Goal: Complete application form

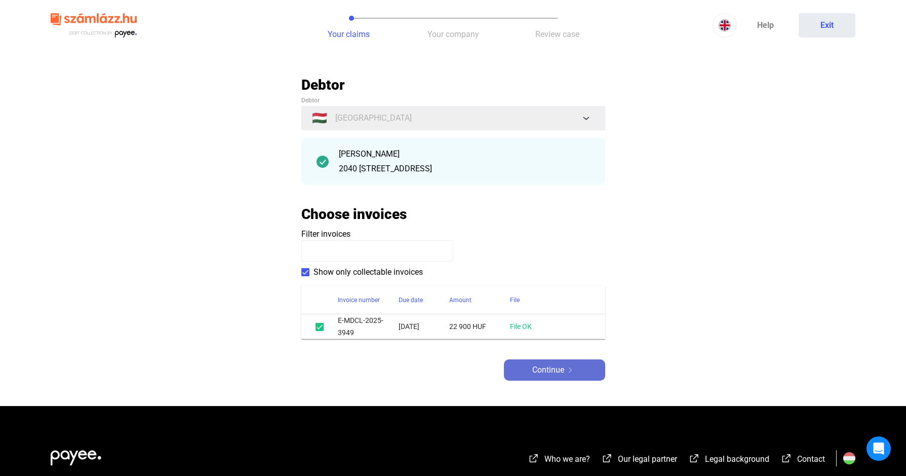
click at [565, 368] on img at bounding box center [570, 369] width 12 height 5
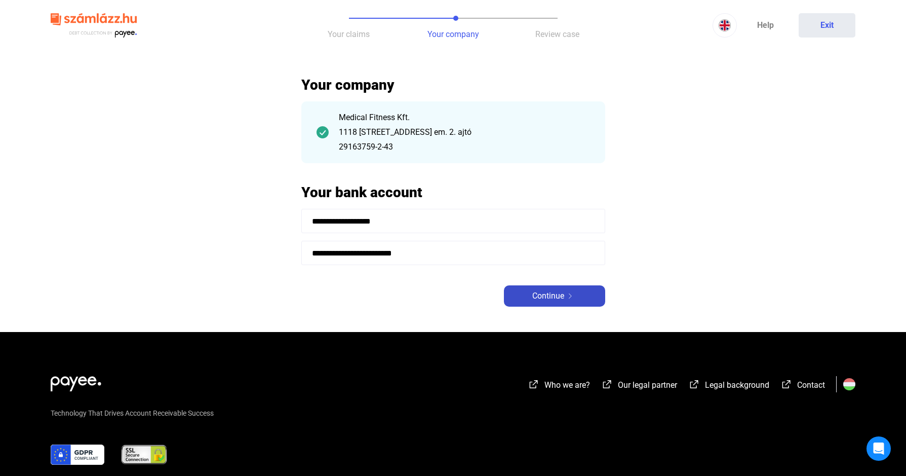
click at [555, 296] on span "Continue" at bounding box center [548, 296] width 32 height 12
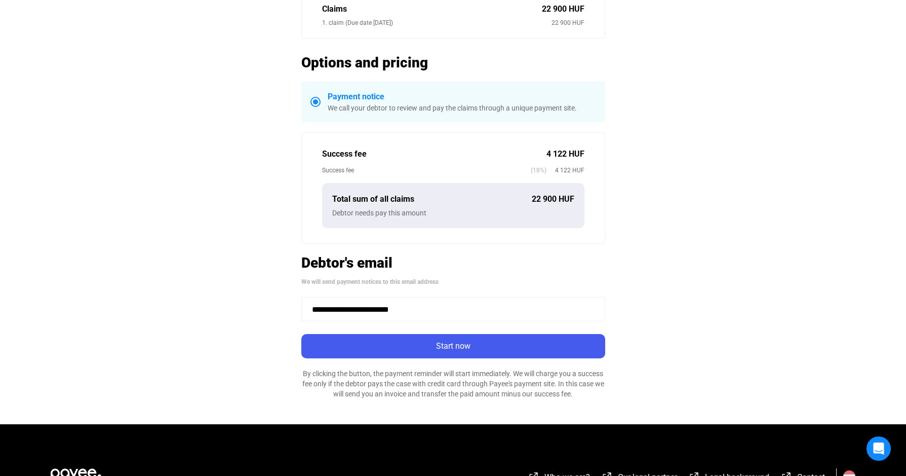
scroll to position [154, 0]
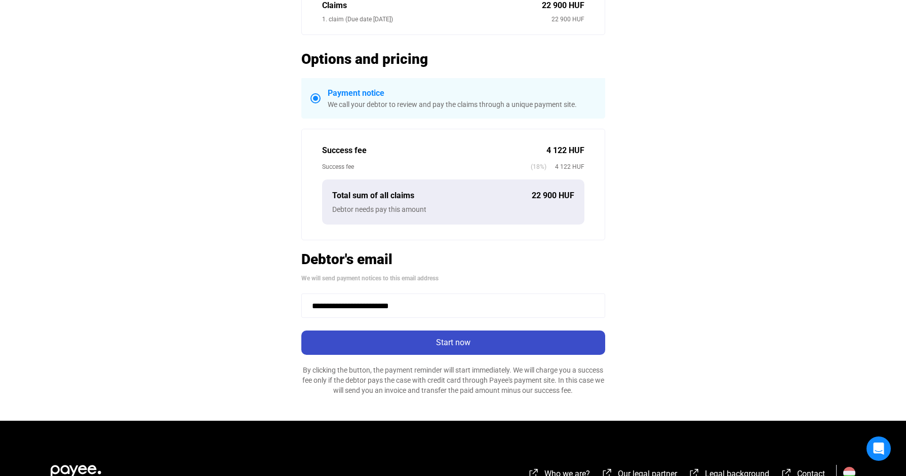
click at [461, 341] on div "Start now" at bounding box center [453, 342] width 298 height 12
